Goal: Transaction & Acquisition: Purchase product/service

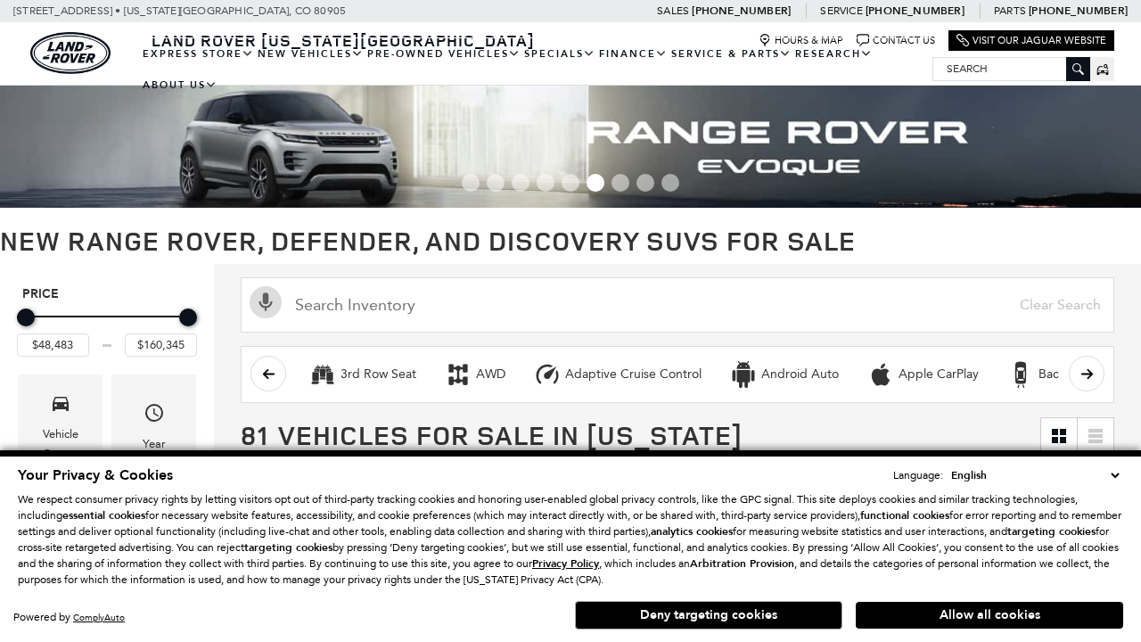
scroll to position [825, 0]
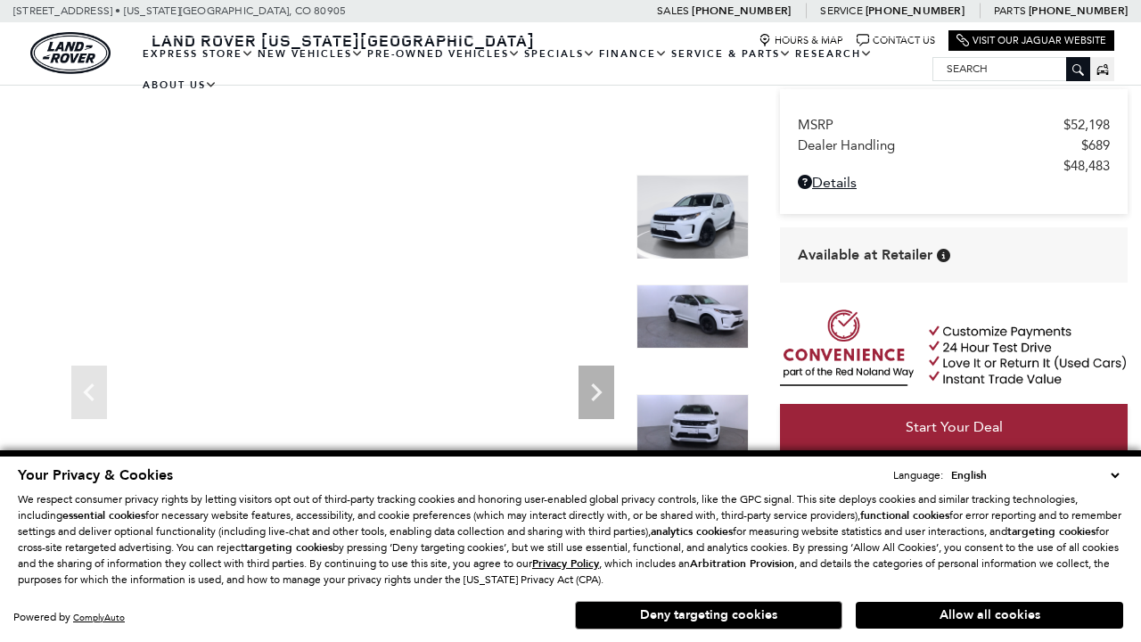
scroll to position [842, 0]
